Goal: Task Accomplishment & Management: Use online tool/utility

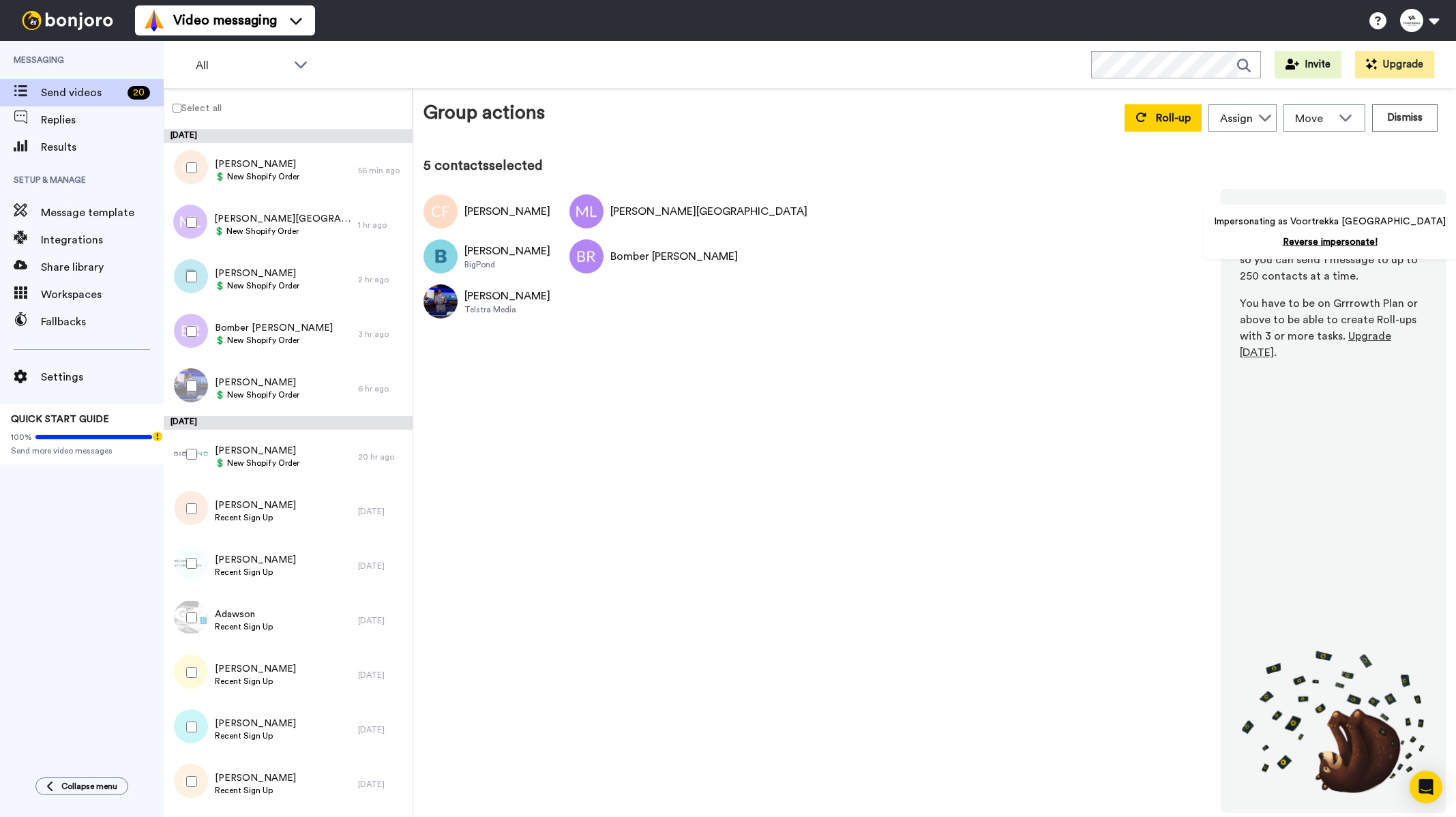
click at [193, 378] on div at bounding box center [189, 385] width 49 height 48
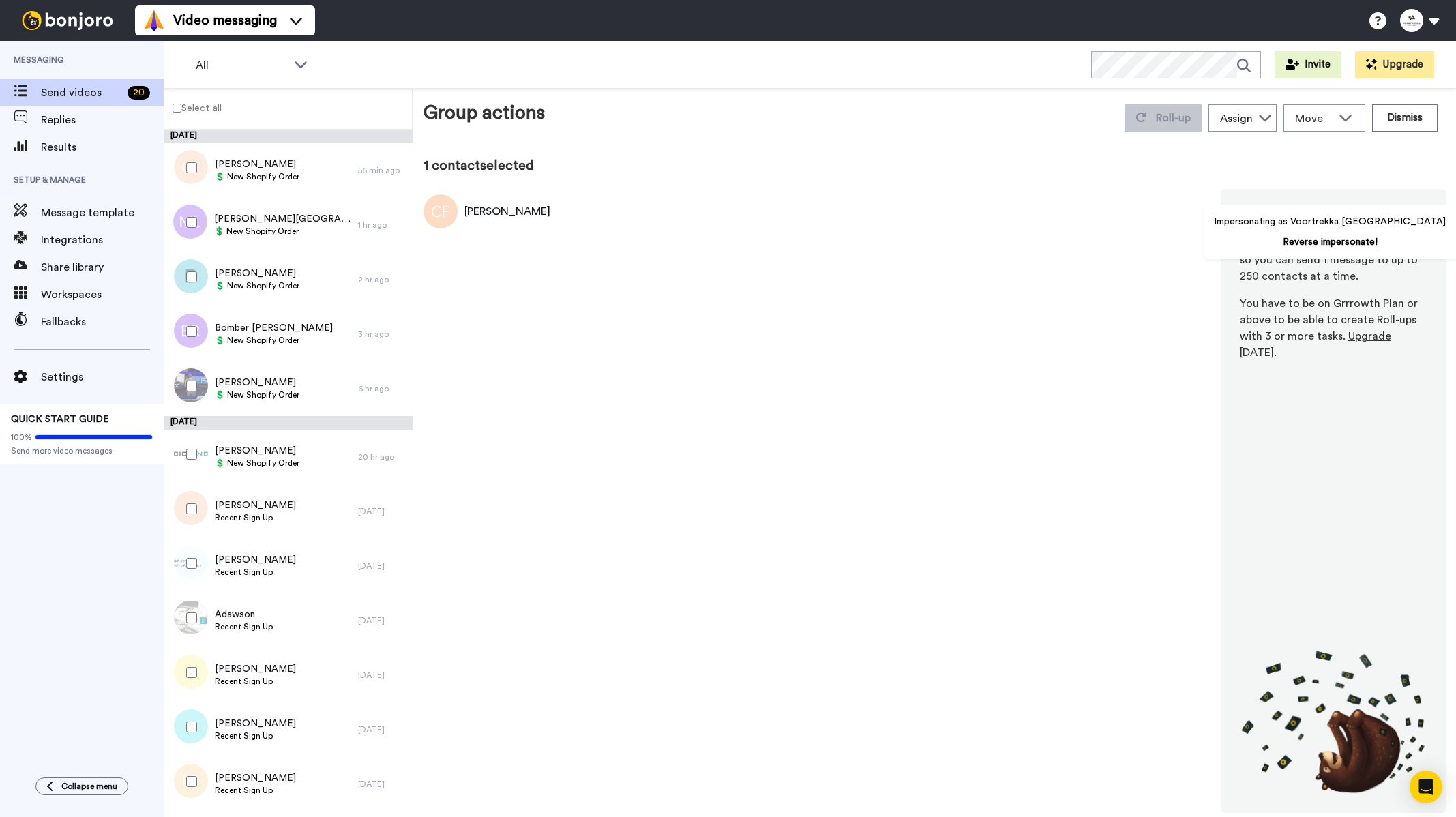
click at [195, 159] on div at bounding box center [189, 167] width 49 height 48
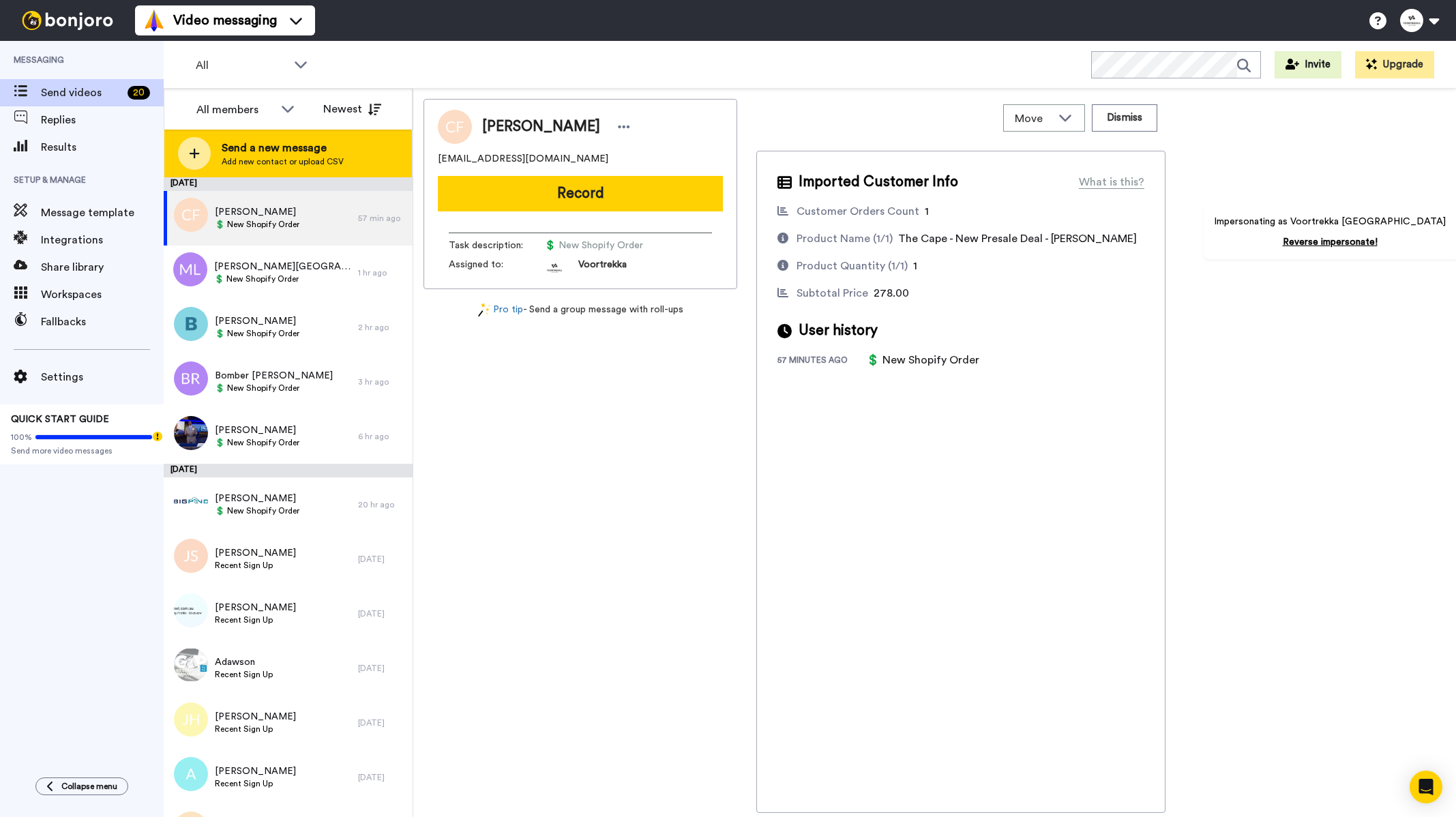
click at [286, 148] on span "Send a new message" at bounding box center [282, 148] width 122 height 16
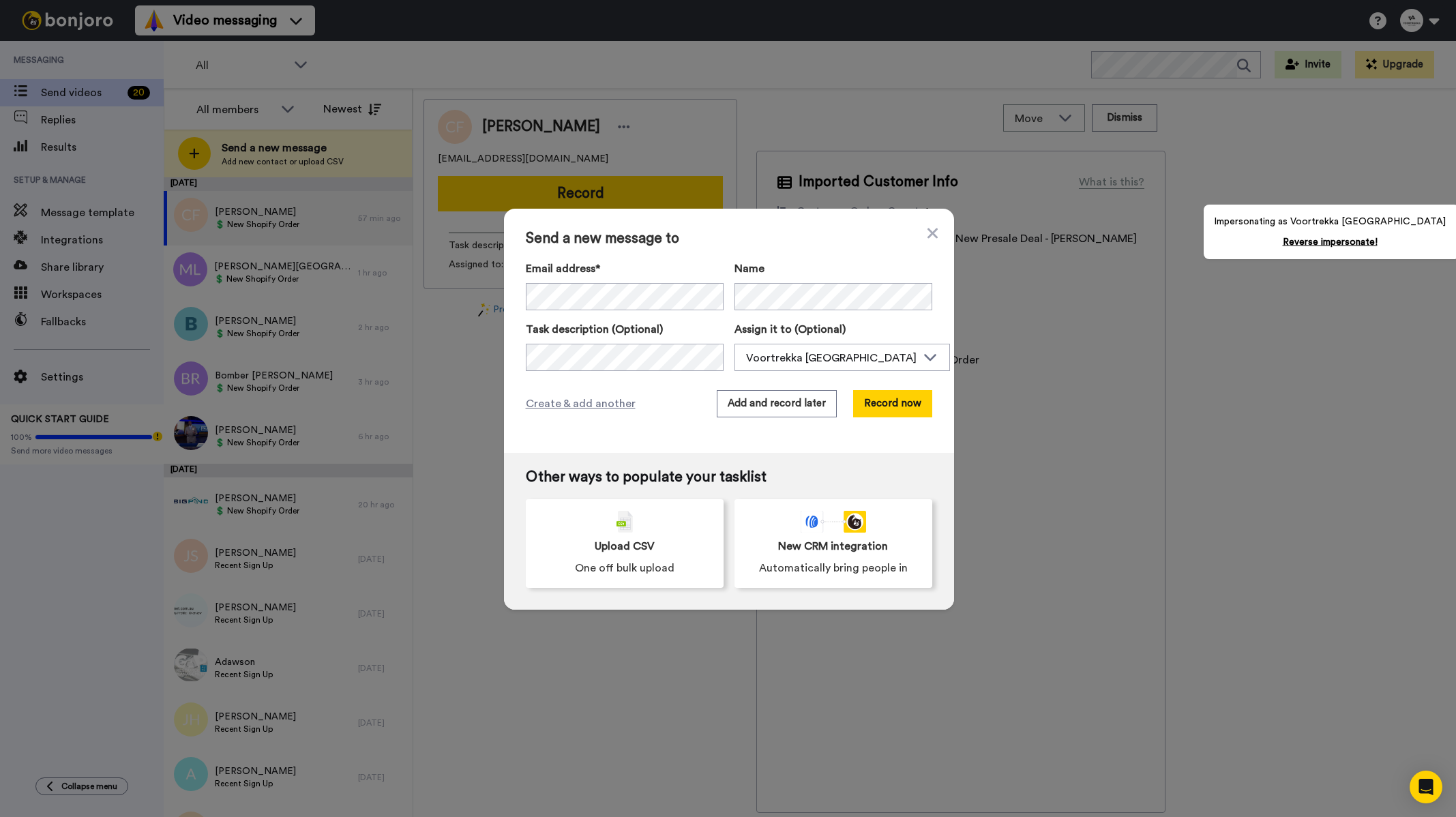
click at [269, 150] on div "Send a new message to Email address* [PERSON_NAME] <[PERSON_NAME][EMAIL_ADDRESS…" at bounding box center [728, 408] width 1456 height 817
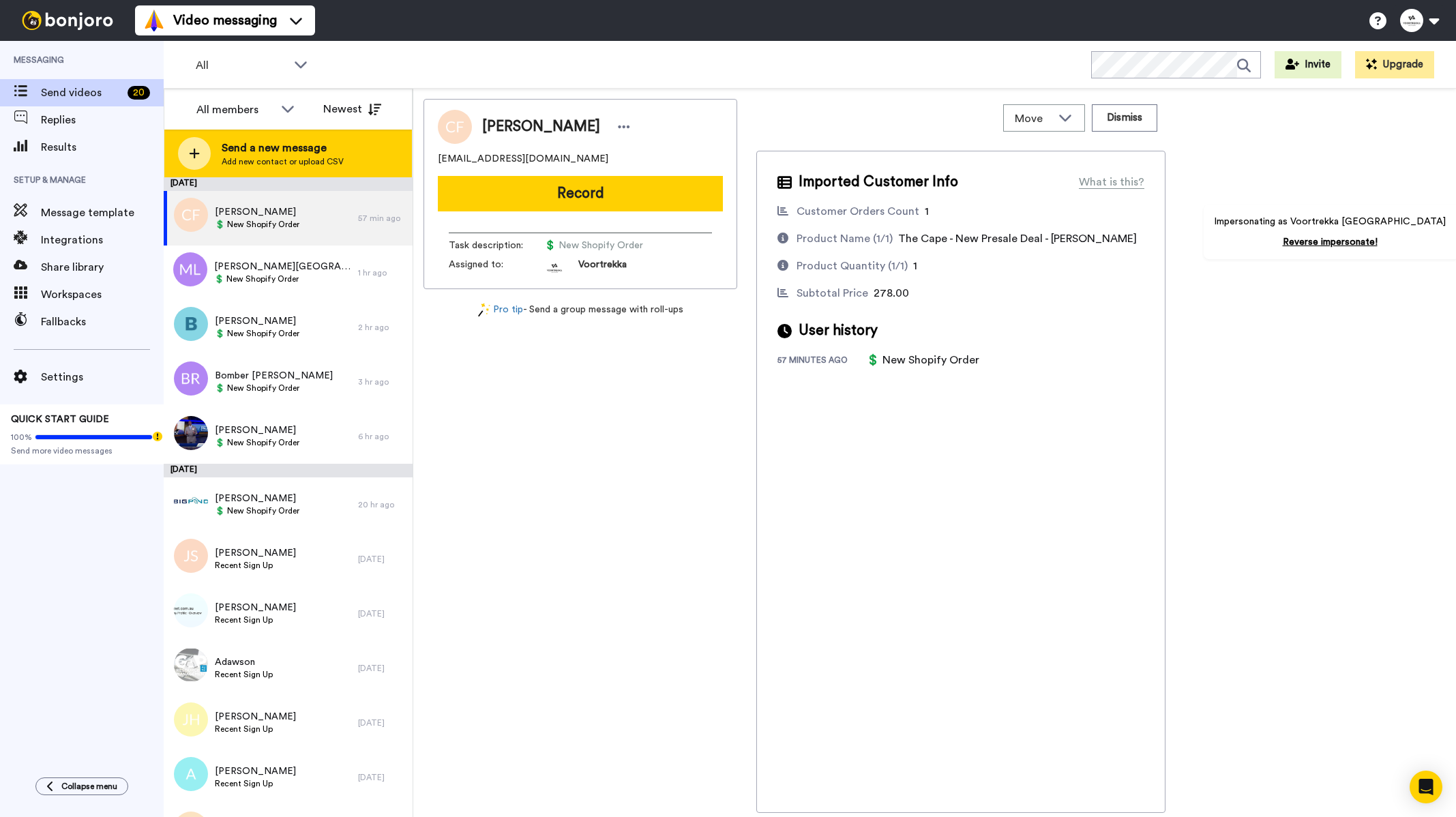
click at [292, 153] on span "Send a new message" at bounding box center [282, 148] width 122 height 16
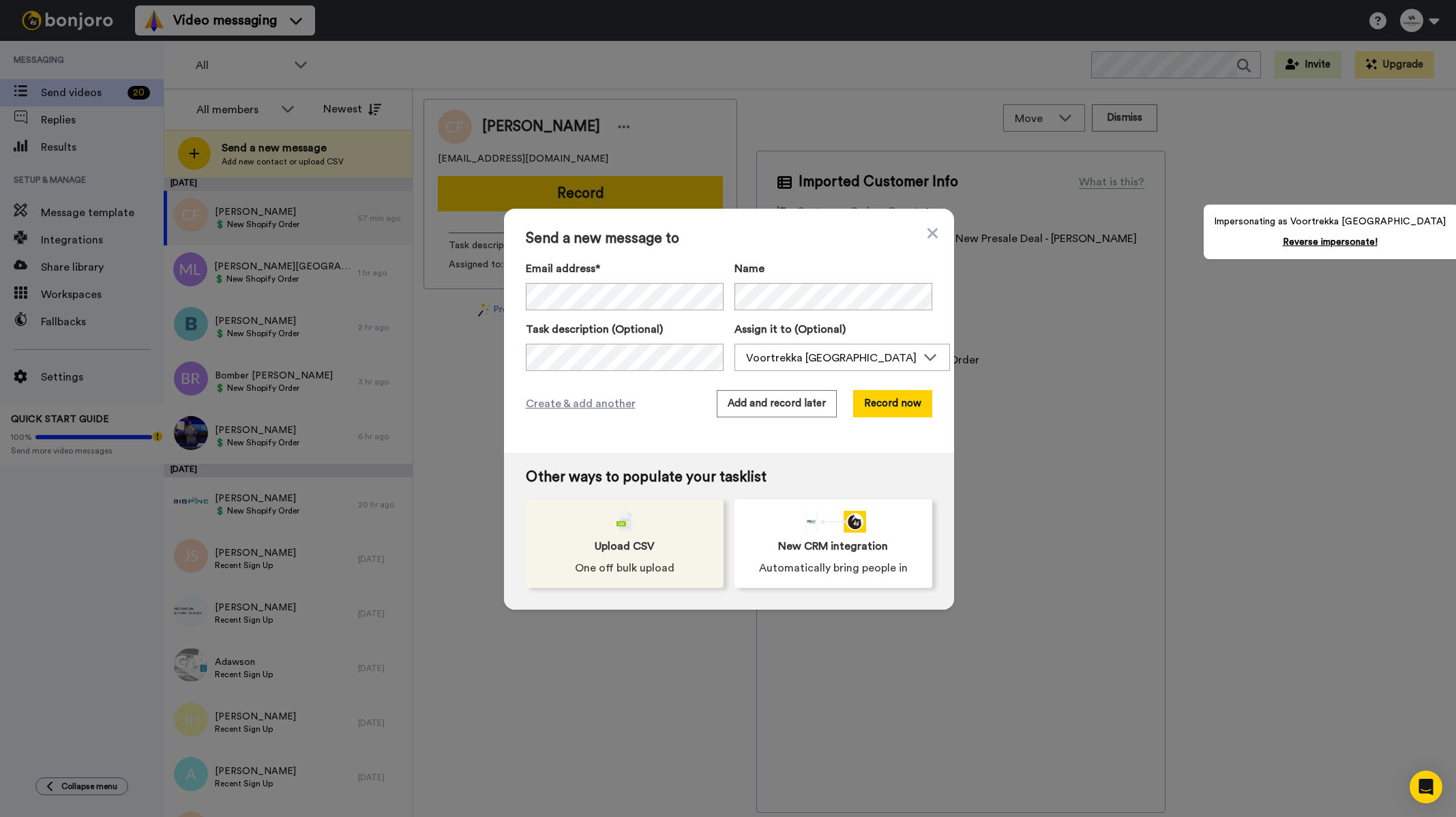
click at [632, 524] on div "Upload CSV One off bulk upload" at bounding box center [625, 543] width 198 height 88
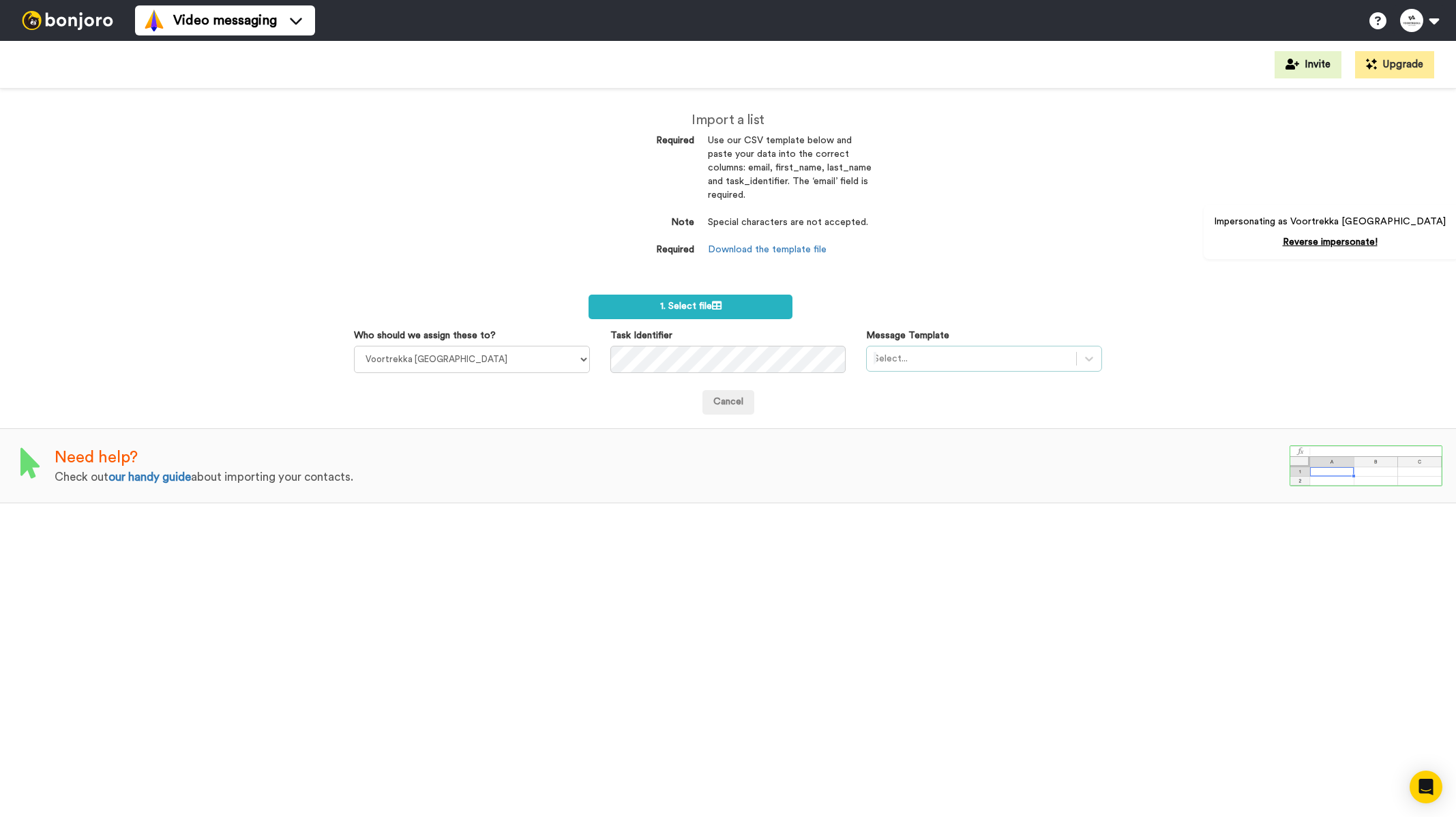
click at [931, 359] on div at bounding box center [971, 359] width 196 height 16
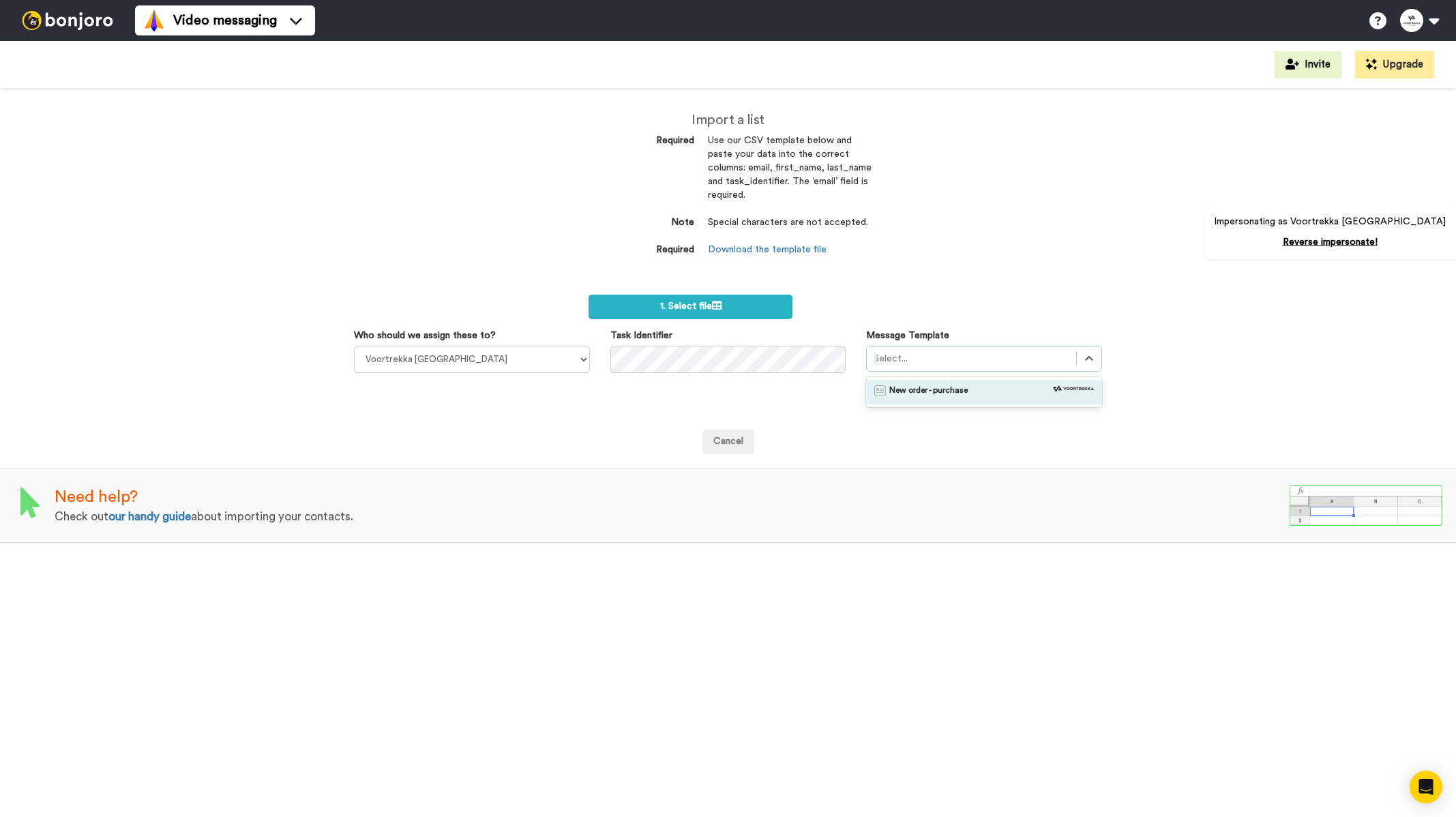
click at [1046, 254] on div "Import a list Required Use our CSV template below and paste your data into the …" at bounding box center [728, 452] width 1456 height 728
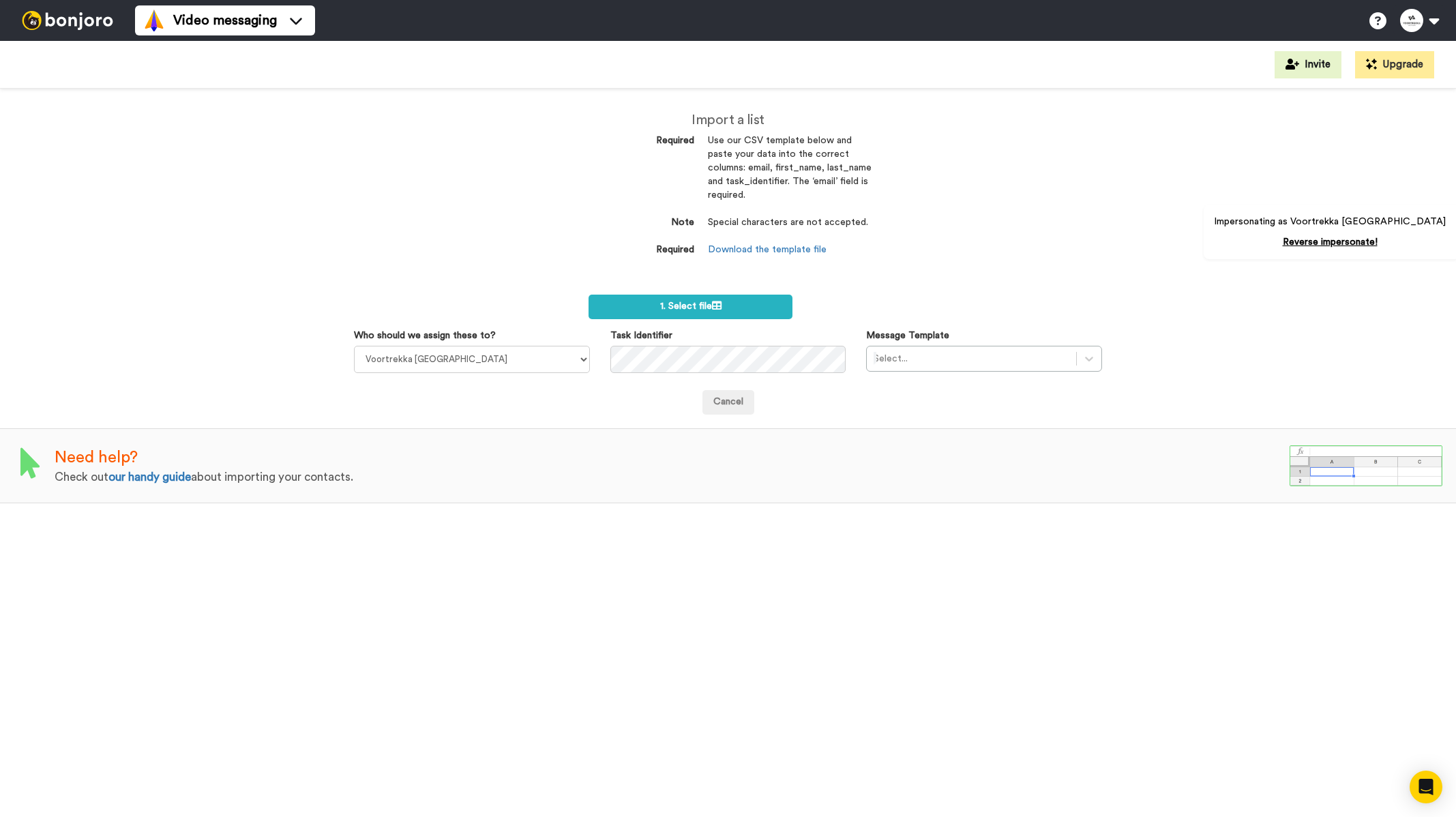
click at [410, 226] on div "Import a list Required Use our CSV template below and paste your data into the …" at bounding box center [728, 452] width 1456 height 728
click at [1362, 240] on link "Reverse impersonate!" at bounding box center [1330, 242] width 95 height 10
